Goal: Check status: Check status

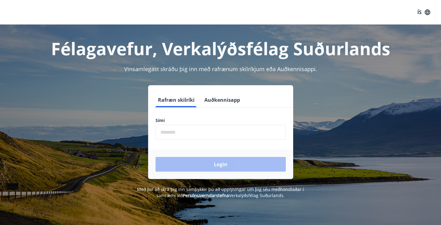
click at [221, 100] on button "Auðkennisapp" at bounding box center [222, 100] width 41 height 15
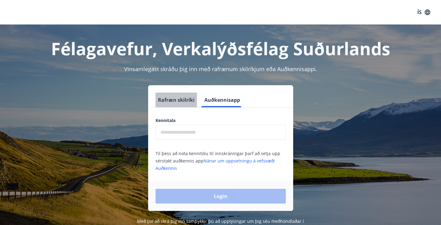
click at [185, 102] on button "Rafræn skilríki" at bounding box center [175, 100] width 41 height 15
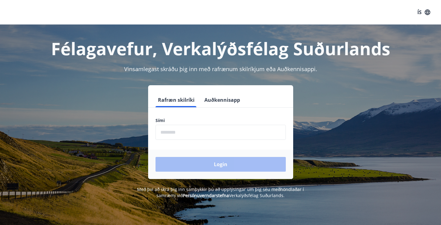
click at [418, 12] on button "ÍS" at bounding box center [424, 12] width 20 height 11
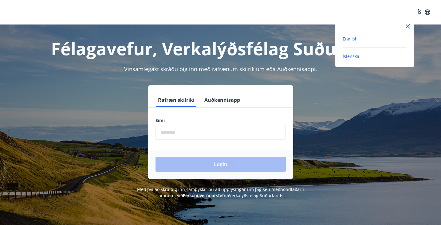
click at [352, 40] on span "English" at bounding box center [350, 39] width 15 height 6
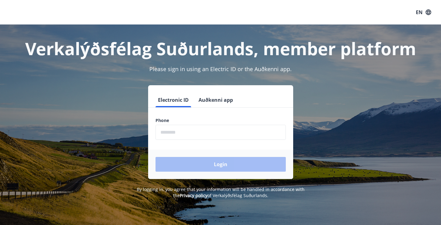
click at [197, 134] on input "phone" at bounding box center [220, 132] width 130 height 15
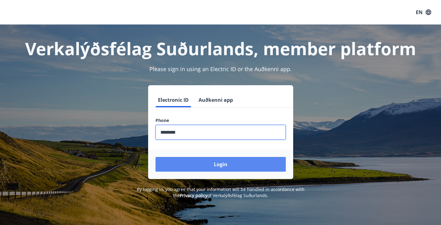
type input "********"
click at [211, 163] on button "Login" at bounding box center [220, 164] width 130 height 15
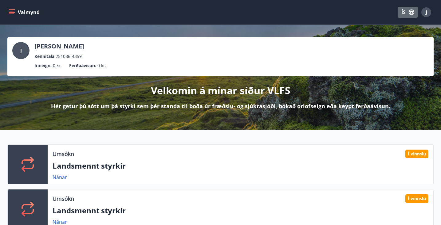
click at [403, 10] on button "ÍS" at bounding box center [408, 12] width 20 height 11
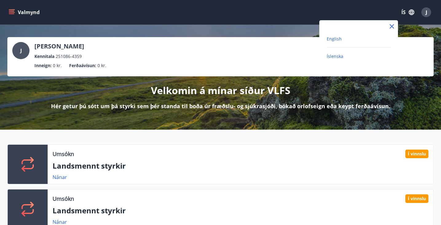
click at [338, 38] on span "English" at bounding box center [334, 39] width 15 height 6
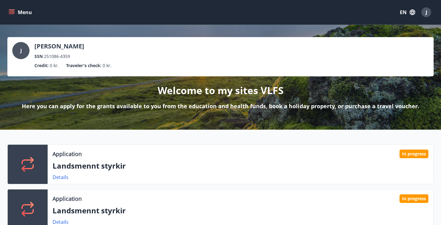
click at [11, 11] on icon "menu" at bounding box center [12, 11] width 6 height 1
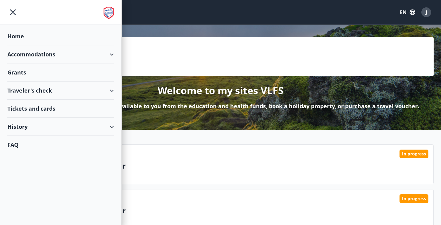
click at [66, 128] on div "History" at bounding box center [60, 127] width 107 height 18
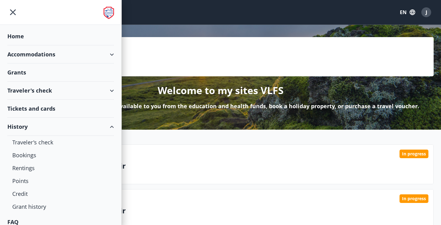
click at [194, 144] on div "Application In progress Landsmennt styrkir Details Application In progress Land…" at bounding box center [220, 207] width 441 height 155
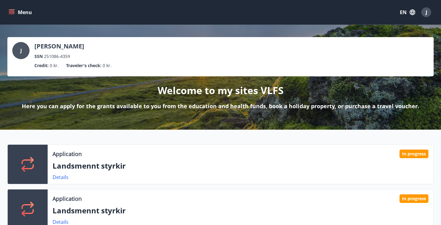
click at [100, 170] on p "Landsmennt styrkir" at bounding box center [241, 166] width 376 height 10
click at [417, 154] on div "In progress" at bounding box center [413, 154] width 29 height 9
click at [36, 164] on div at bounding box center [28, 164] width 40 height 39
click at [61, 178] on link "Details" at bounding box center [61, 177] width 16 height 7
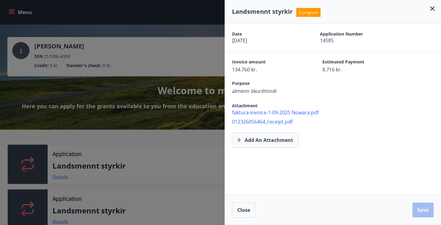
click at [432, 8] on icon at bounding box center [432, 8] width 7 height 7
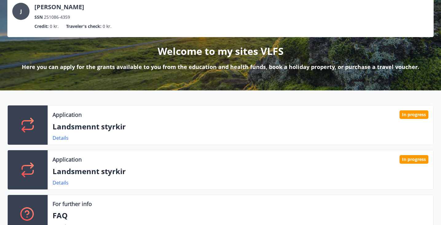
scroll to position [40, 0]
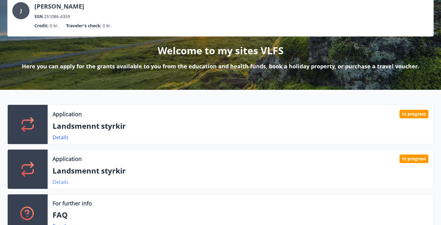
click at [62, 184] on link "Details" at bounding box center [61, 182] width 16 height 7
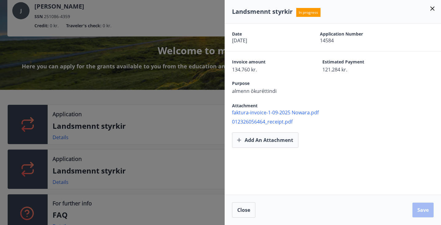
click at [432, 9] on icon at bounding box center [432, 8] width 4 height 4
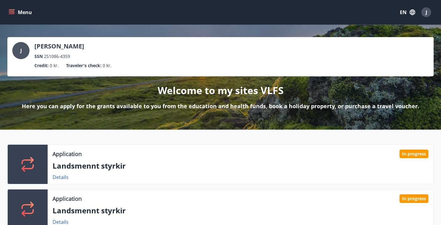
scroll to position [0, 0]
click at [427, 13] on div "J" at bounding box center [426, 12] width 10 height 10
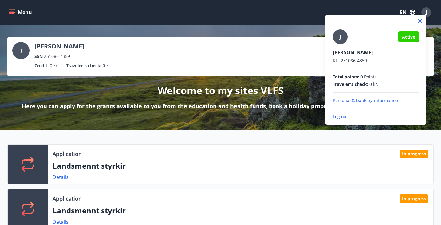
click at [353, 101] on p "Personal & banking information" at bounding box center [376, 101] width 86 height 6
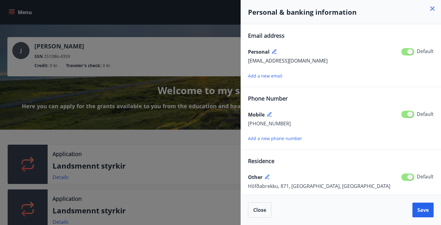
click at [432, 8] on icon at bounding box center [432, 8] width 7 height 7
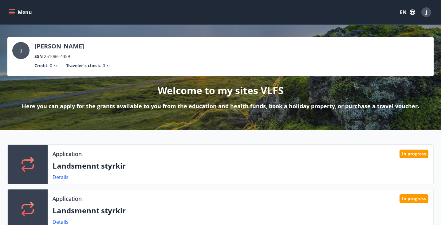
click at [426, 14] on span "J" at bounding box center [426, 12] width 2 height 7
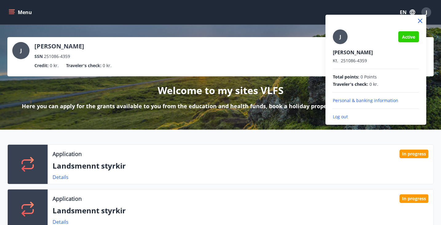
click at [343, 117] on p "Log out" at bounding box center [376, 117] width 86 height 6
